Goal: Find contact information

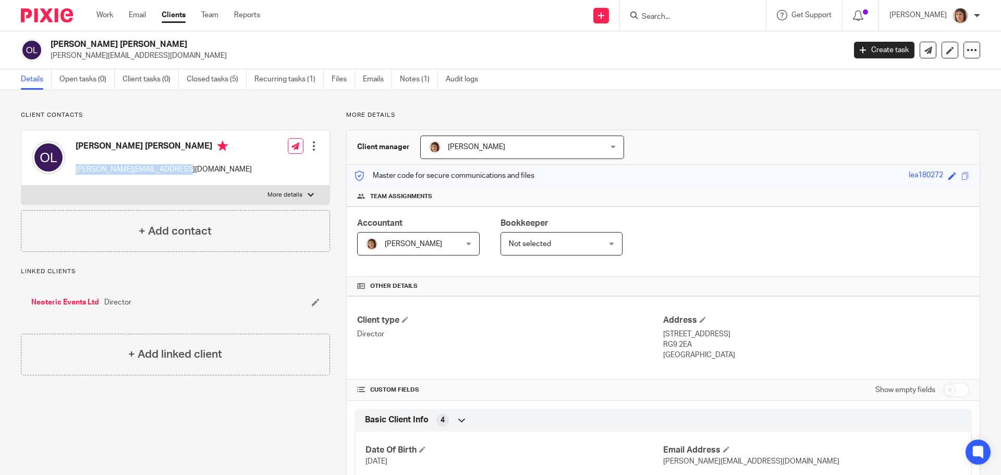
drag, startPoint x: 77, startPoint y: 172, endPoint x: 174, endPoint y: 171, distance: 97.5
click at [174, 171] on div "[PERSON_NAME] Lea [EMAIL_ADDRESS][DOMAIN_NAME] Edit contact Create client from …" at bounding box center [175, 157] width 308 height 55
copy p "[PERSON_NAME][EMAIL_ADDRESS][DOMAIN_NAME]"
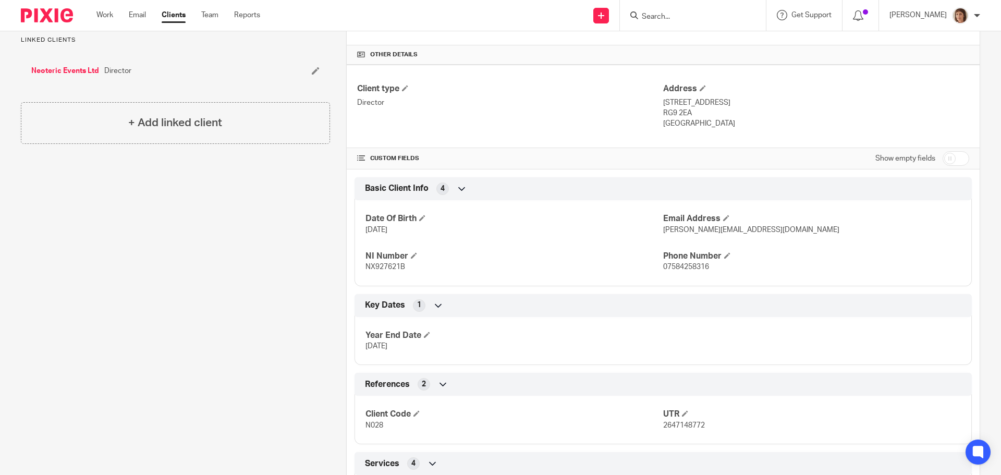
scroll to position [313, 0]
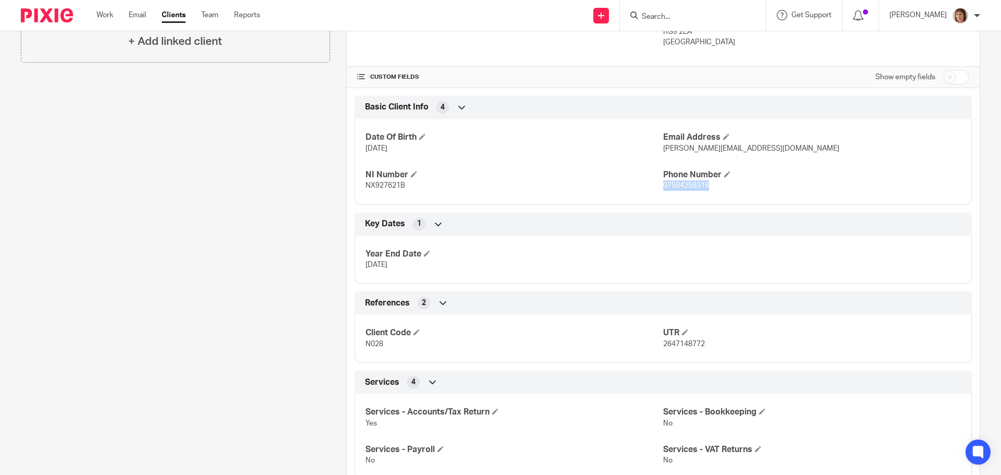
drag, startPoint x: 659, startPoint y: 188, endPoint x: 708, endPoint y: 187, distance: 48.5
click at [708, 187] on p "07584258316" at bounding box center [812, 185] width 298 height 10
copy span "07584258316"
